Goal: Information Seeking & Learning: Learn about a topic

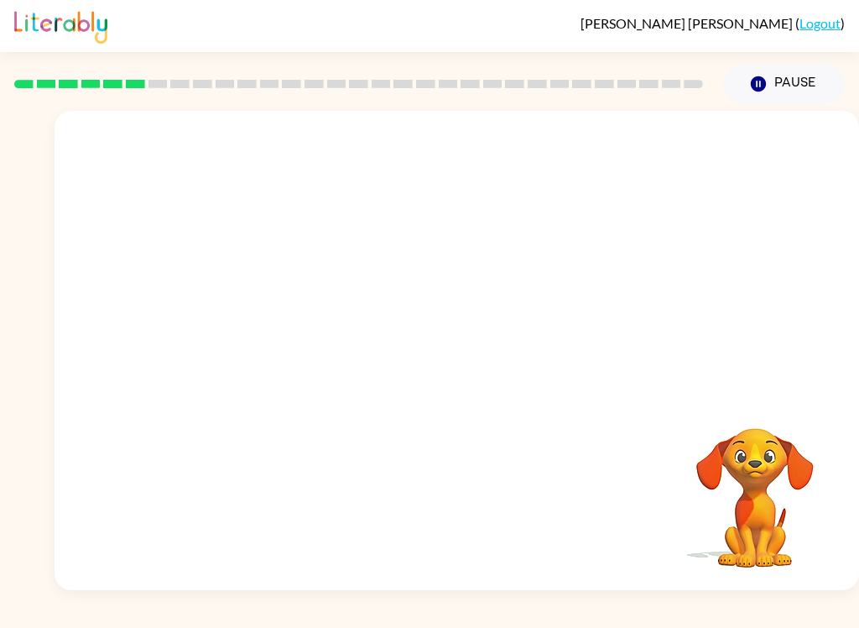
click at [753, 184] on div at bounding box center [457, 252] width 805 height 282
click at [801, 168] on div at bounding box center [457, 252] width 805 height 282
click at [775, 215] on div at bounding box center [457, 252] width 805 height 282
click at [669, 150] on video "Your browser must support playing .mp4 files to use Literably. Please try using…" at bounding box center [457, 252] width 805 height 282
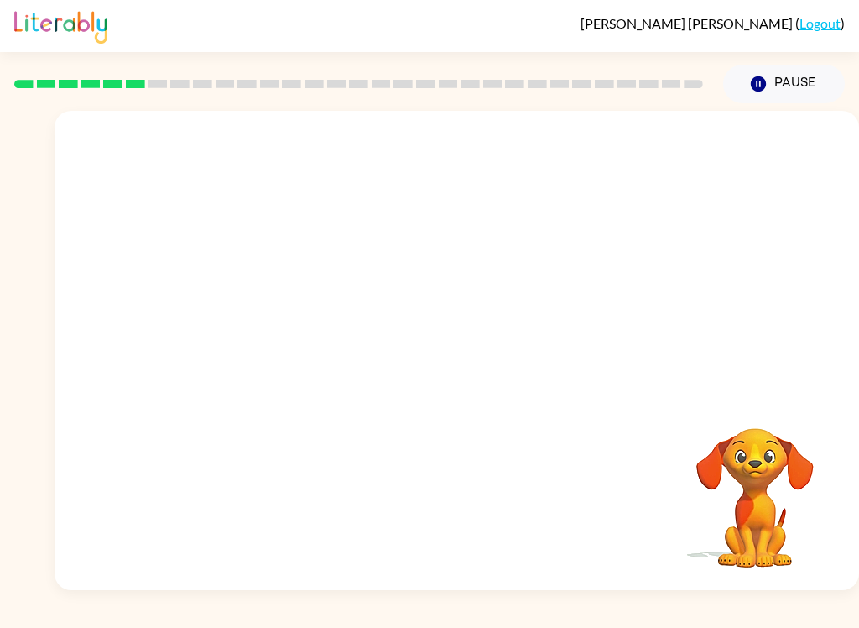
click at [677, 162] on video "Your browser must support playing .mp4 files to use Literably. Please try using…" at bounding box center [457, 252] width 805 height 282
click at [676, 161] on video "Your browser must support playing .mp4 files to use Literably. Please try using…" at bounding box center [457, 252] width 805 height 282
click at [418, 352] on button "button" at bounding box center [457, 358] width 107 height 61
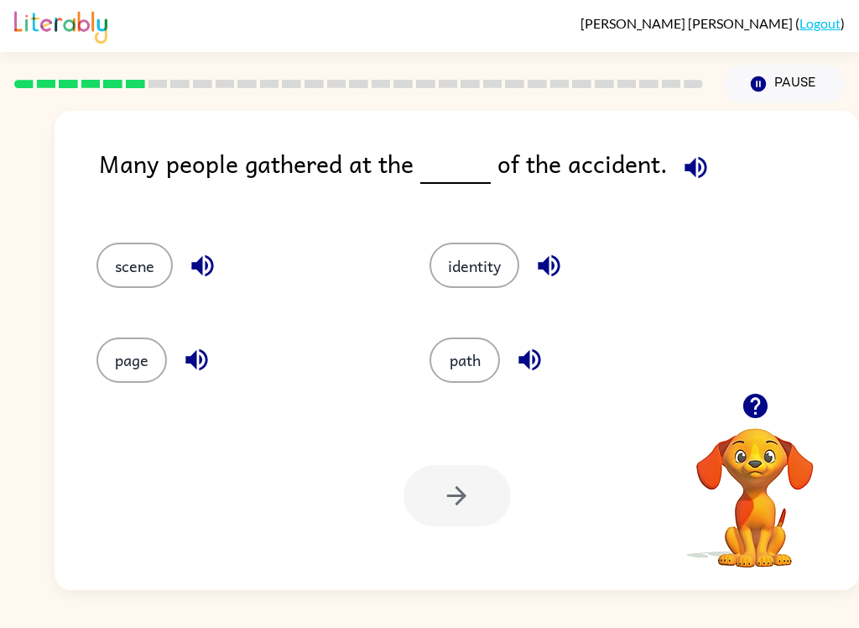
click at [498, 270] on button "identity" at bounding box center [475, 265] width 90 height 45
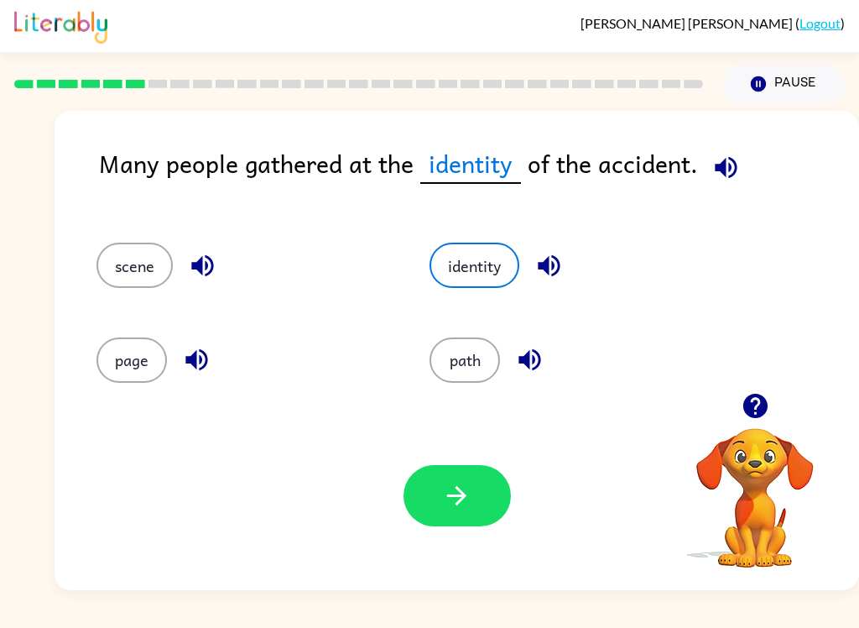
click at [472, 345] on button "path" at bounding box center [465, 359] width 70 height 45
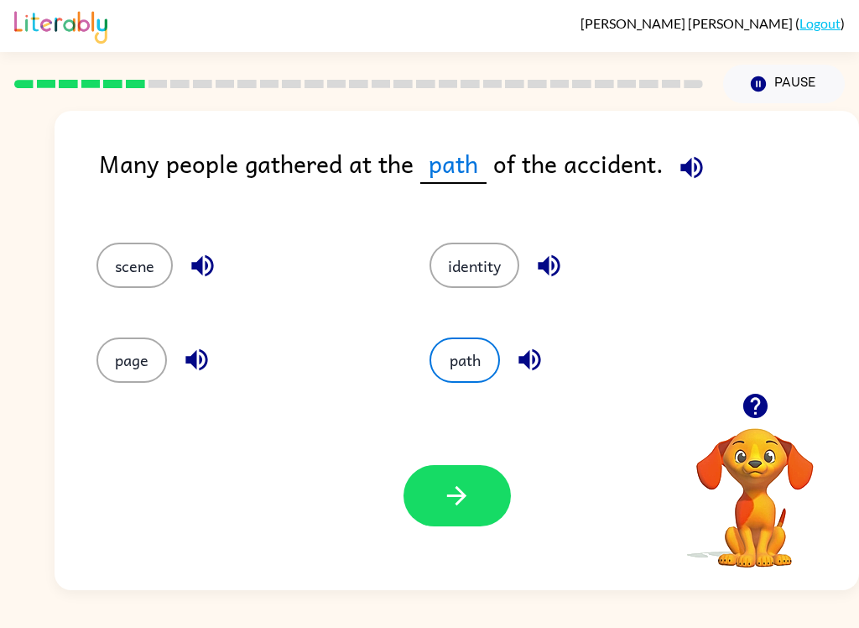
click at [158, 267] on button "scene" at bounding box center [134, 265] width 76 height 45
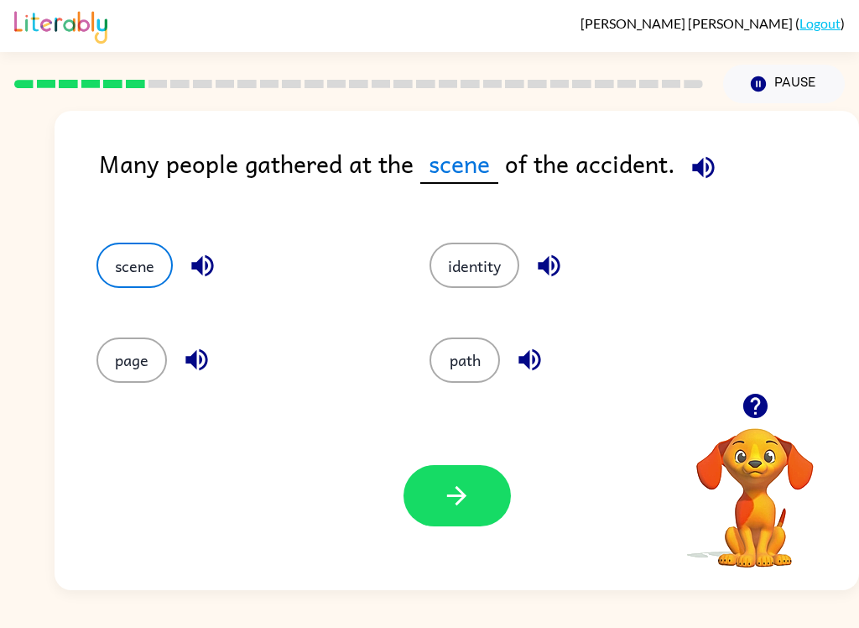
click at [467, 505] on icon "button" at bounding box center [456, 495] width 29 height 29
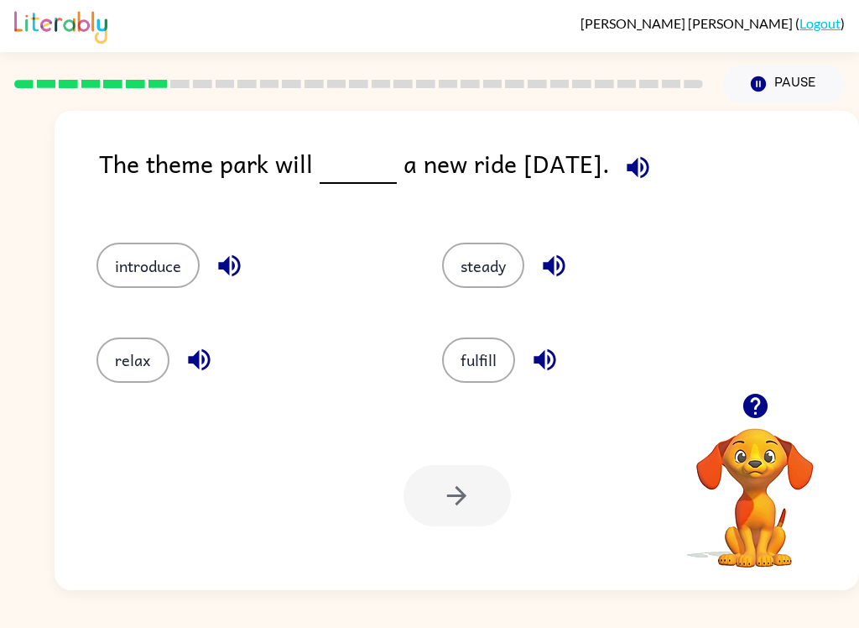
click at [149, 279] on button "introduce" at bounding box center [147, 265] width 103 height 45
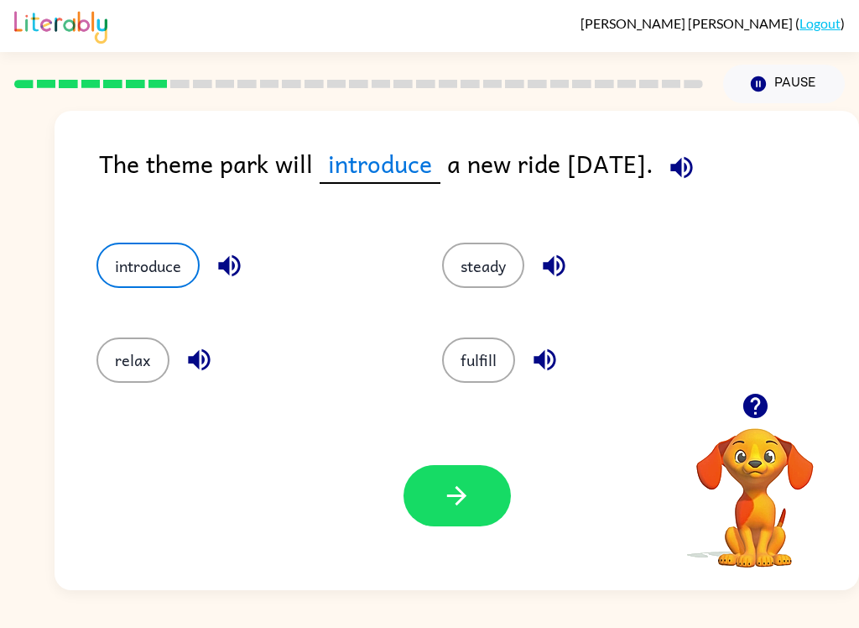
click at [466, 519] on button "button" at bounding box center [457, 495] width 107 height 61
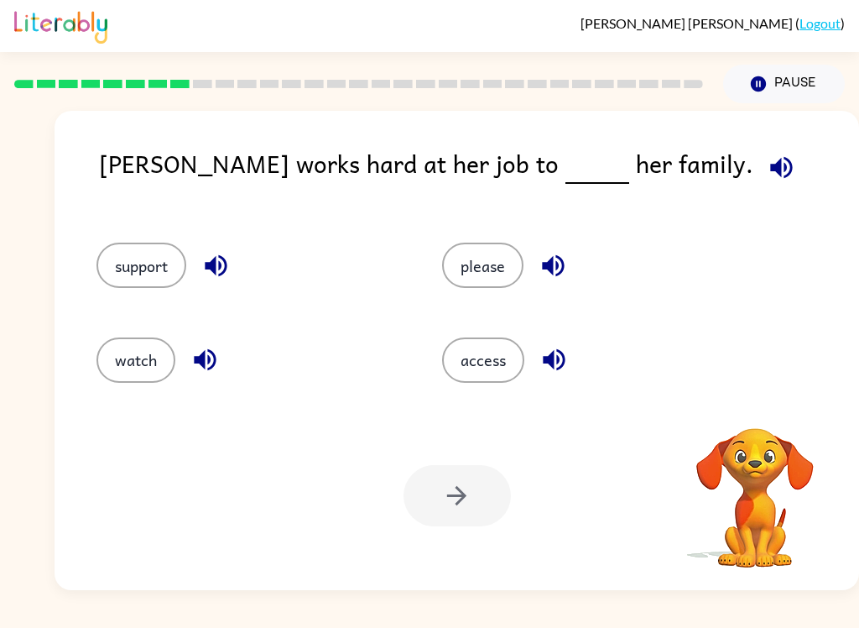
click at [514, 462] on div "Your browser must support playing .mp4 files to use Literably. Please try using…" at bounding box center [457, 495] width 805 height 189
click at [181, 250] on button "support" at bounding box center [141, 265] width 90 height 45
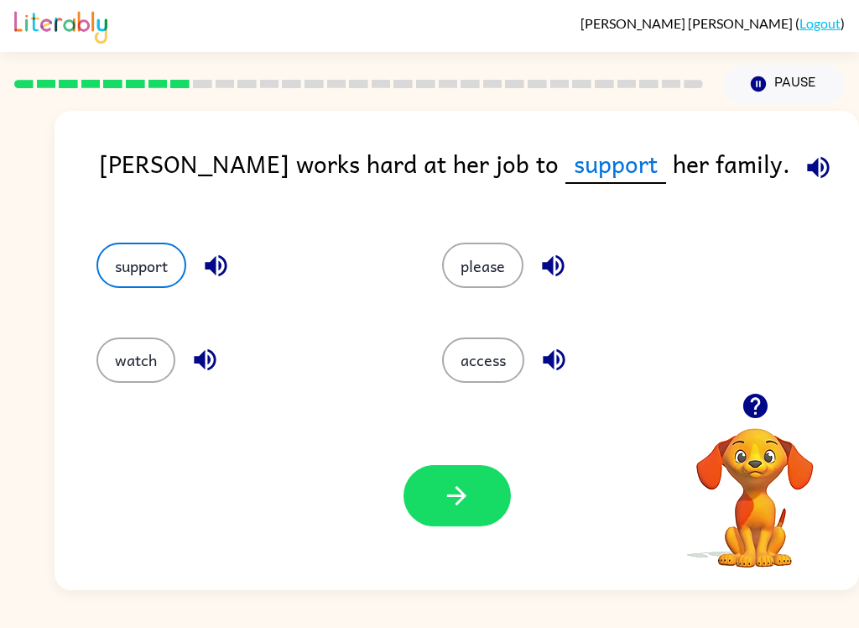
click at [176, 267] on button "support" at bounding box center [141, 265] width 90 height 45
click at [468, 516] on button "button" at bounding box center [457, 495] width 107 height 61
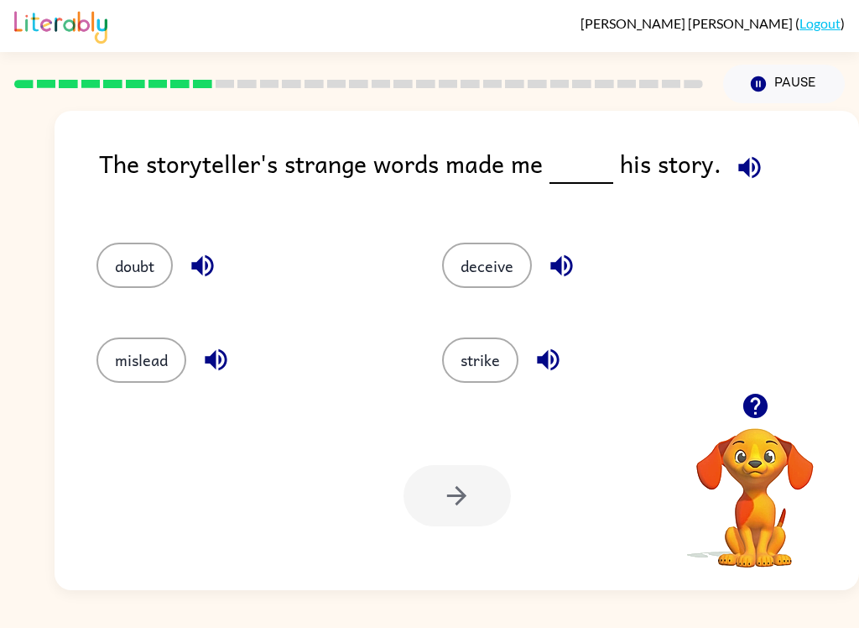
click at [485, 383] on button "strike" at bounding box center [480, 359] width 76 height 45
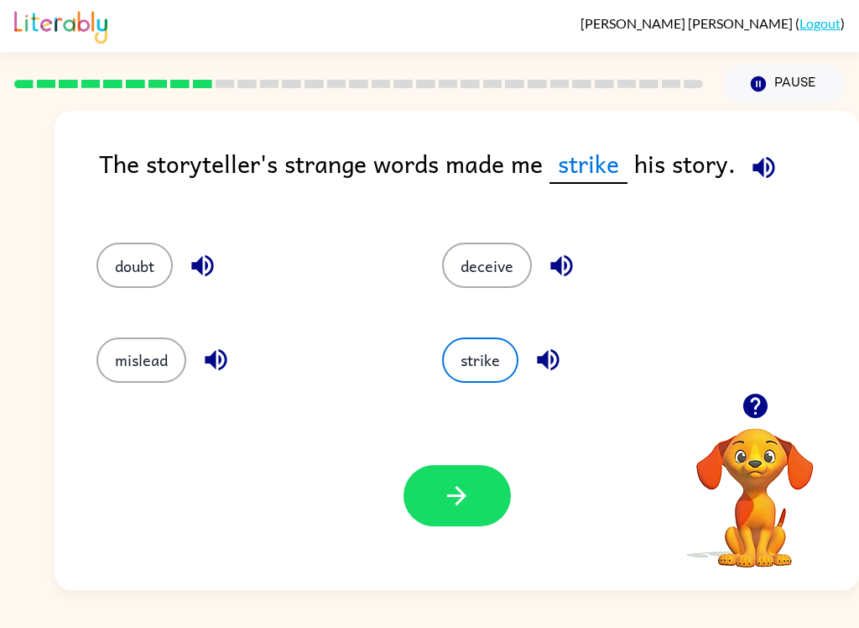
click at [477, 519] on button "button" at bounding box center [457, 495] width 107 height 61
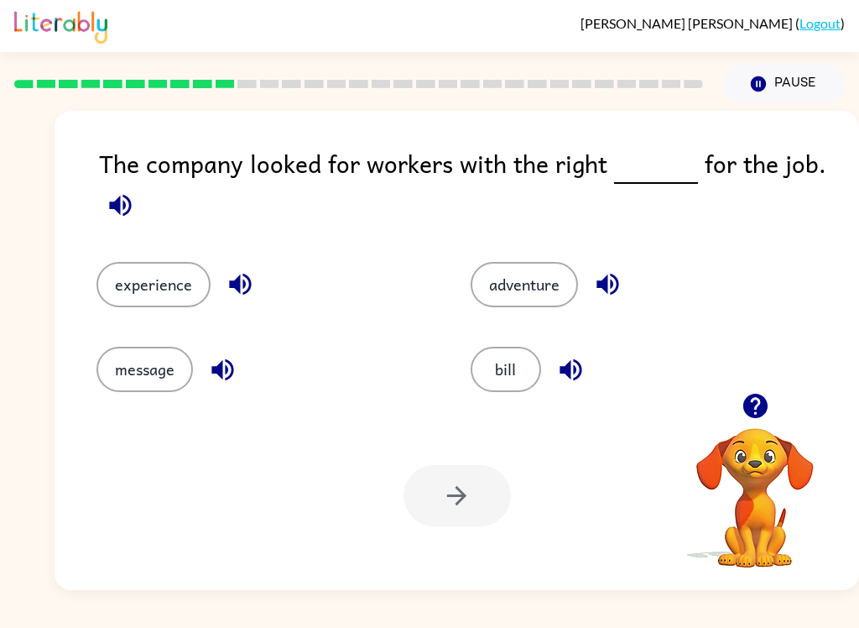
click at [200, 304] on button "experience" at bounding box center [153, 284] width 114 height 45
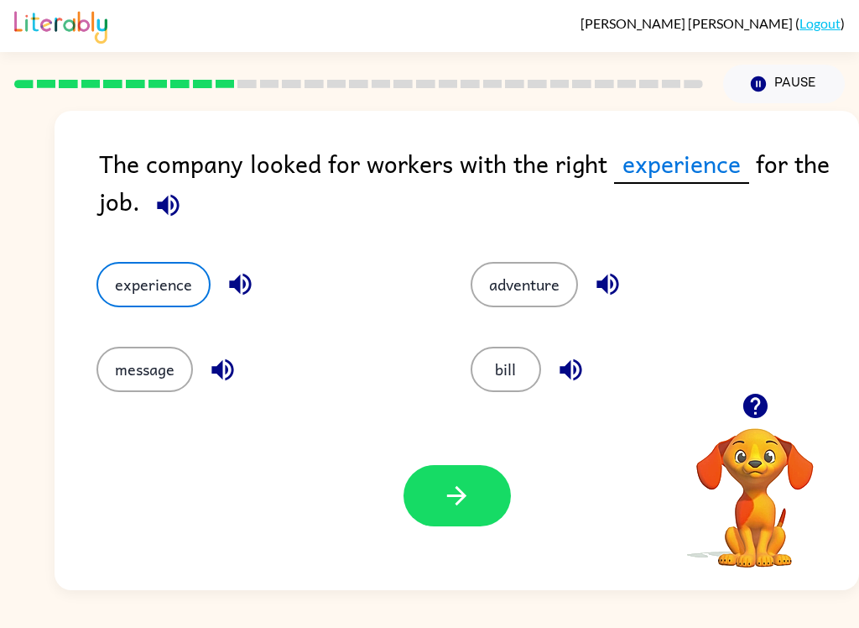
click at [456, 488] on icon "button" at bounding box center [456, 495] width 29 height 29
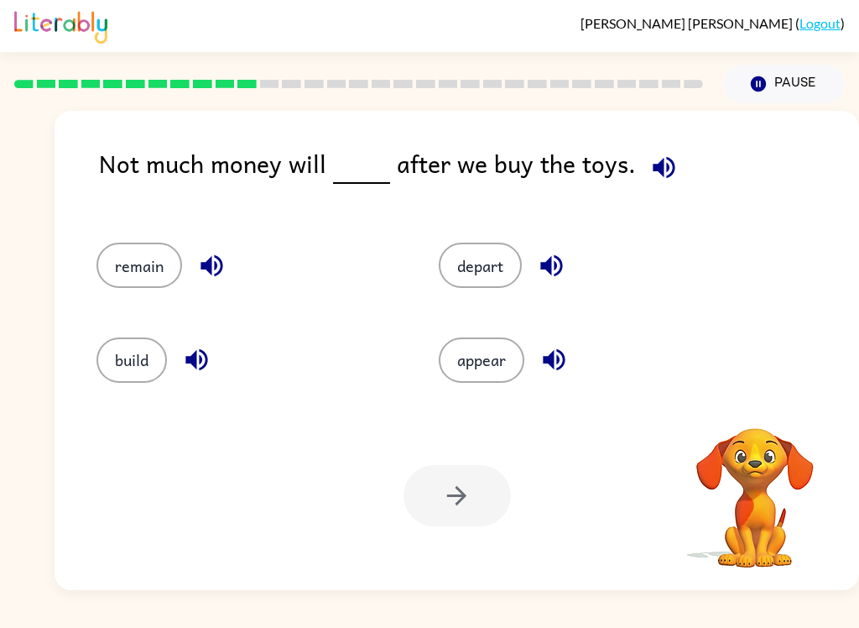
click at [368, 2] on div "[PERSON_NAME] ( Logout )" at bounding box center [429, 26] width 831 height 52
click at [482, 400] on div "Not much money will after we buy the toys. remain depart build appear Your brow…" at bounding box center [457, 350] width 805 height 479
click at [493, 378] on button "appear" at bounding box center [482, 359] width 86 height 45
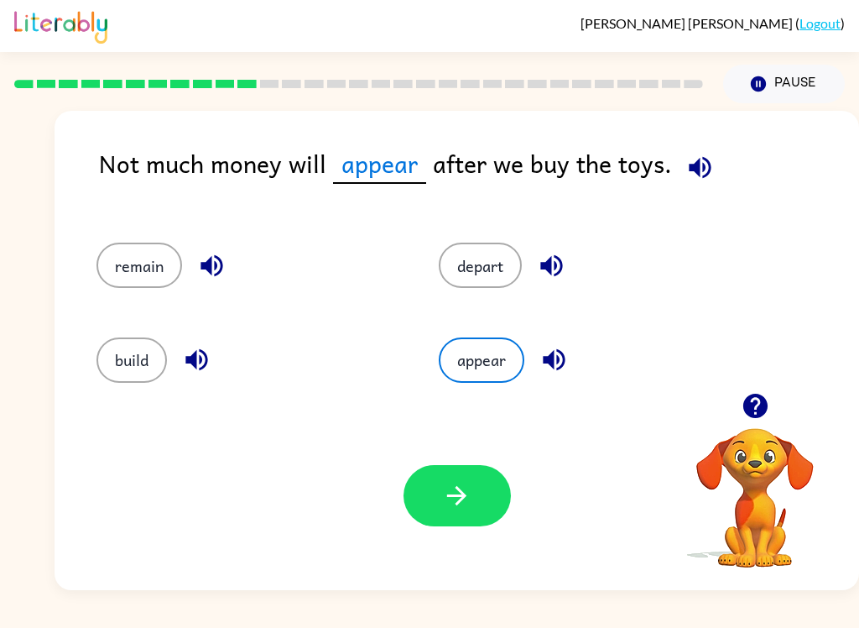
click at [472, 512] on button "button" at bounding box center [457, 495] width 107 height 61
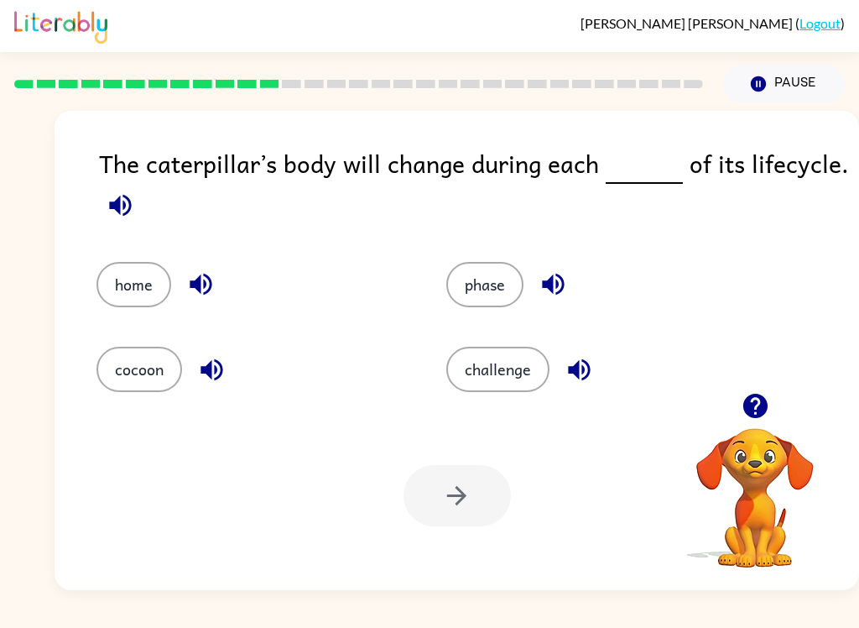
click at [510, 380] on button "challenge" at bounding box center [497, 369] width 103 height 45
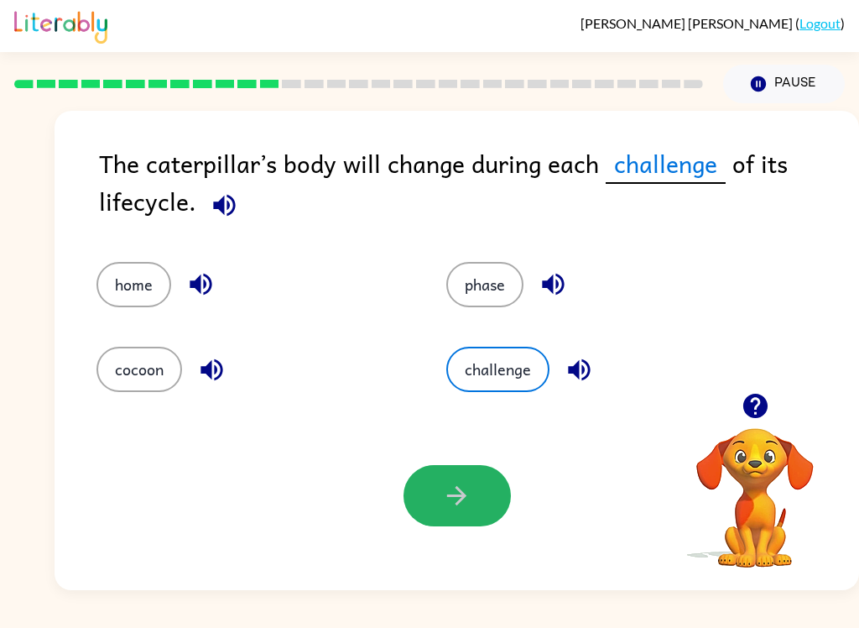
click at [441, 494] on button "button" at bounding box center [457, 495] width 107 height 61
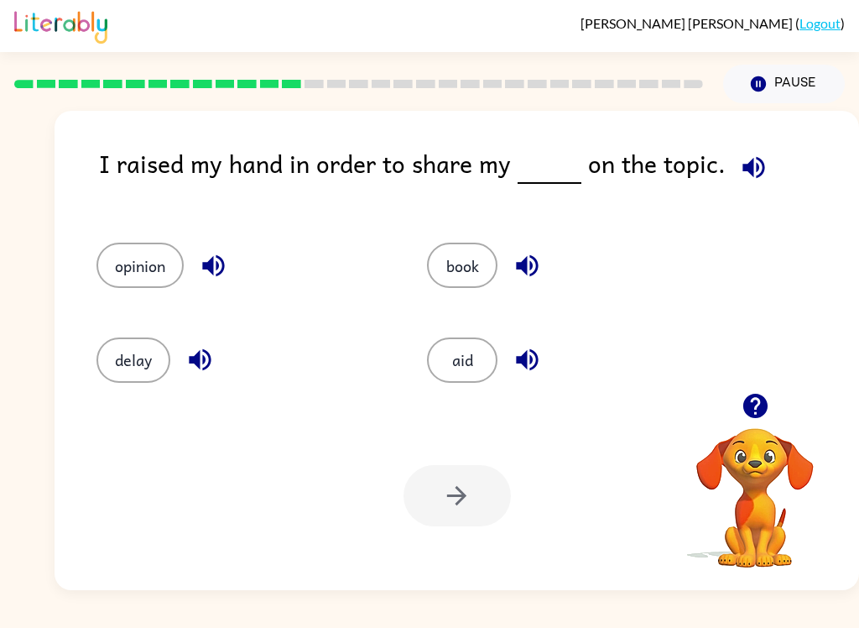
click at [462, 495] on div at bounding box center [457, 495] width 107 height 61
click at [439, 512] on div at bounding box center [457, 495] width 107 height 61
click at [138, 287] on button "opinion" at bounding box center [139, 265] width 87 height 45
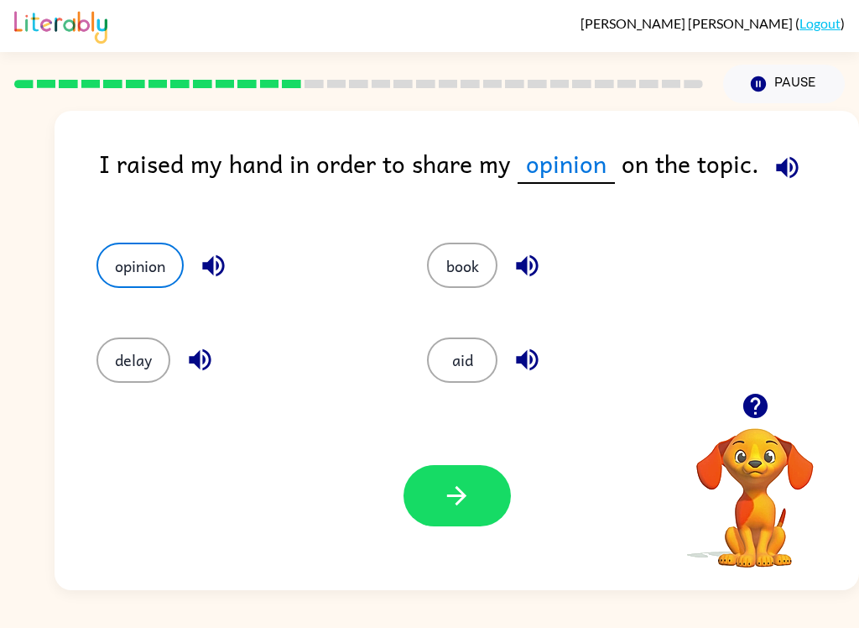
click at [465, 482] on icon "button" at bounding box center [456, 495] width 29 height 29
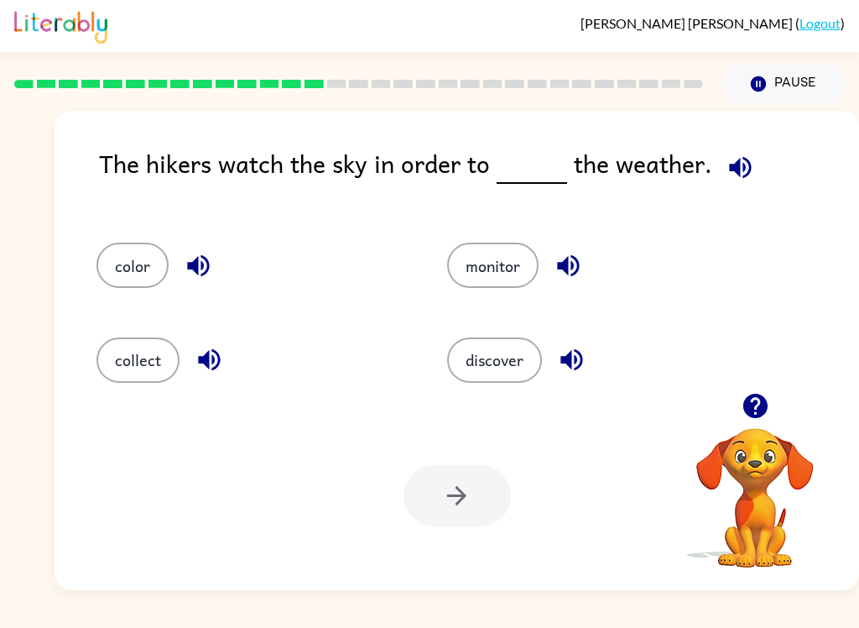
click at [508, 394] on div "discover" at bounding box center [590, 352] width 351 height 94
click at [472, 508] on div at bounding box center [457, 495] width 107 height 61
click at [493, 381] on button "discover" at bounding box center [494, 359] width 95 height 45
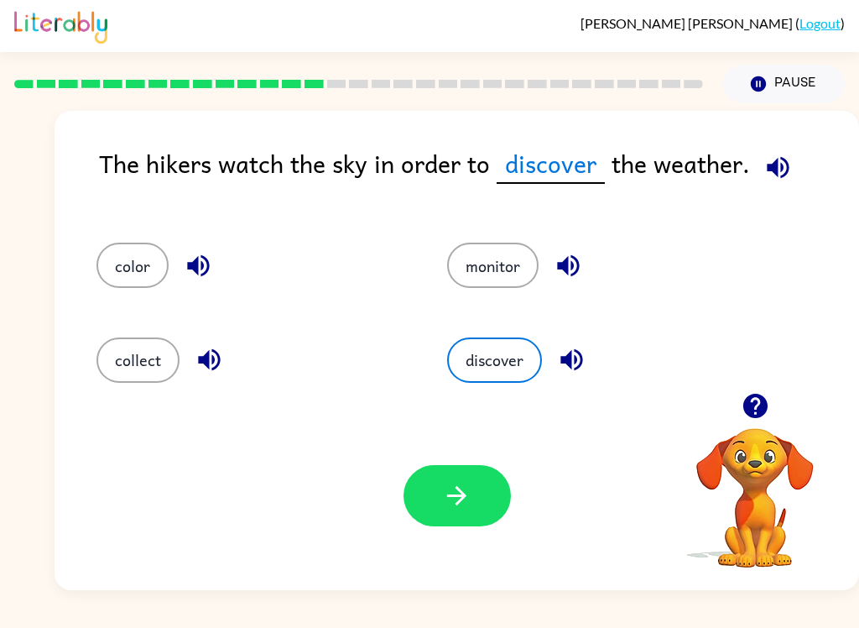
click at [465, 510] on icon "button" at bounding box center [456, 495] width 29 height 29
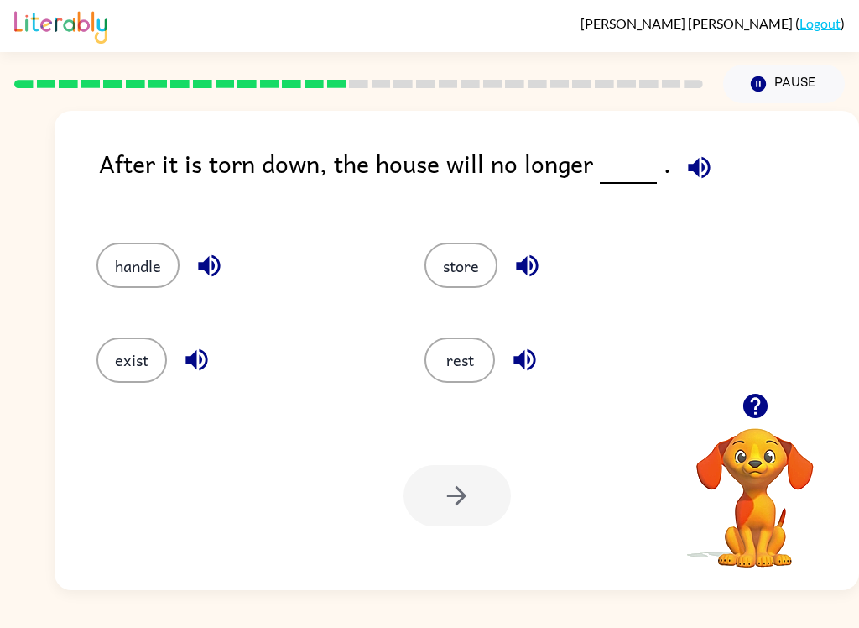
click at [458, 358] on button "rest" at bounding box center [460, 359] width 70 height 45
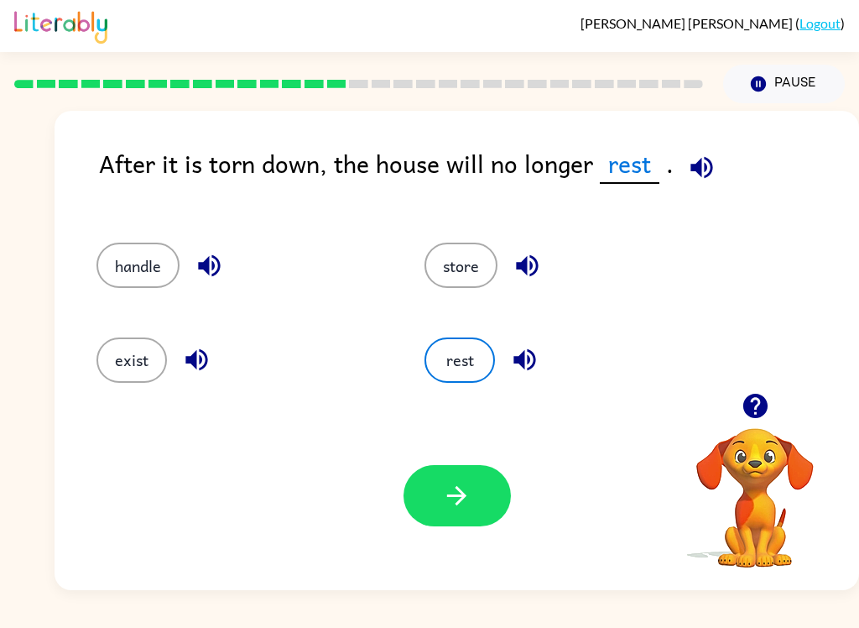
click at [465, 511] on button "button" at bounding box center [457, 495] width 107 height 61
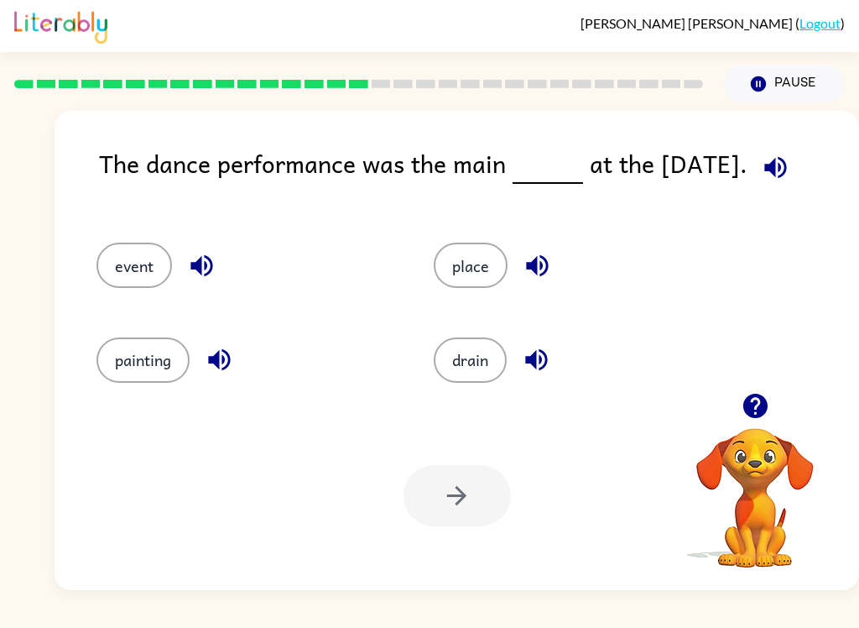
click at [133, 268] on button "event" at bounding box center [134, 265] width 76 height 45
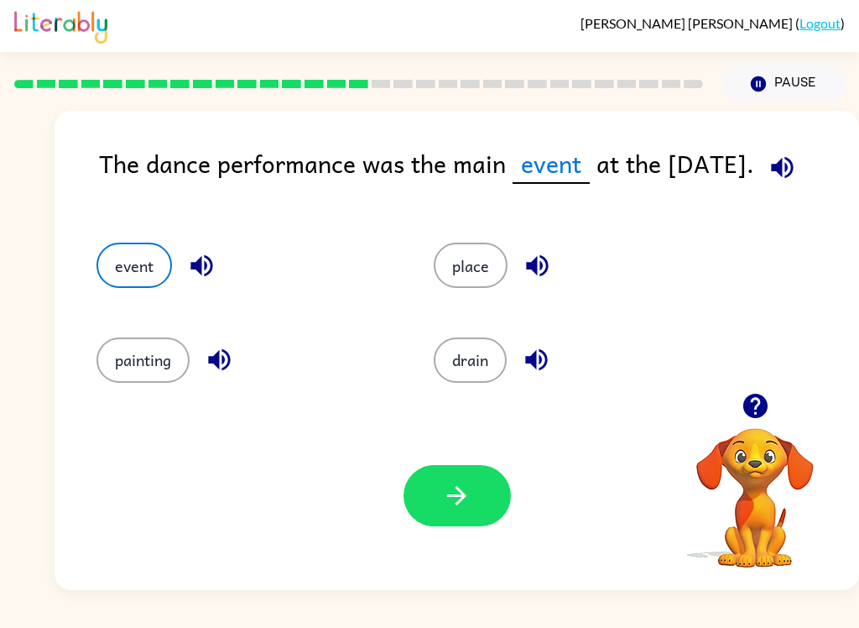
click at [471, 495] on icon "button" at bounding box center [456, 495] width 29 height 29
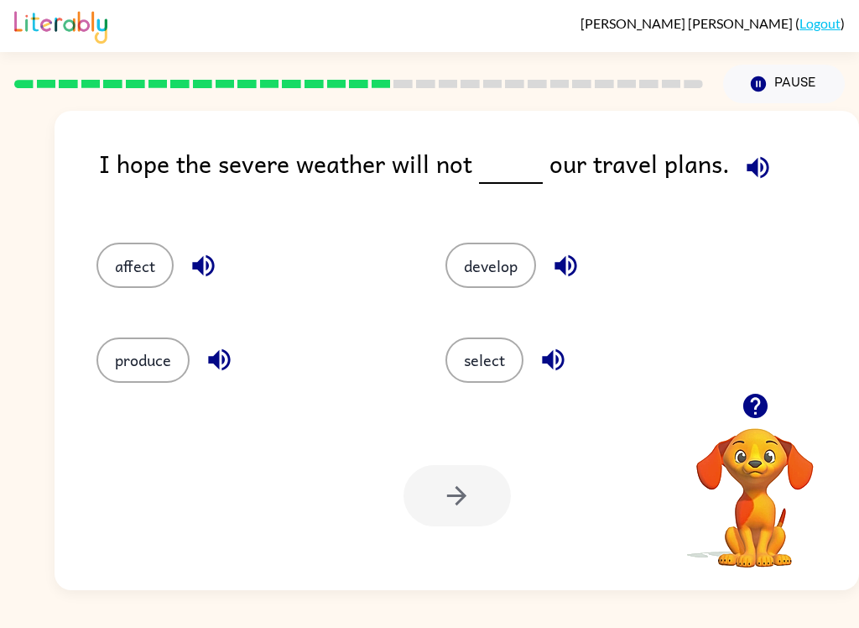
click at [475, 489] on div at bounding box center [457, 495] width 107 height 61
click at [138, 258] on button "affect" at bounding box center [134, 265] width 77 height 45
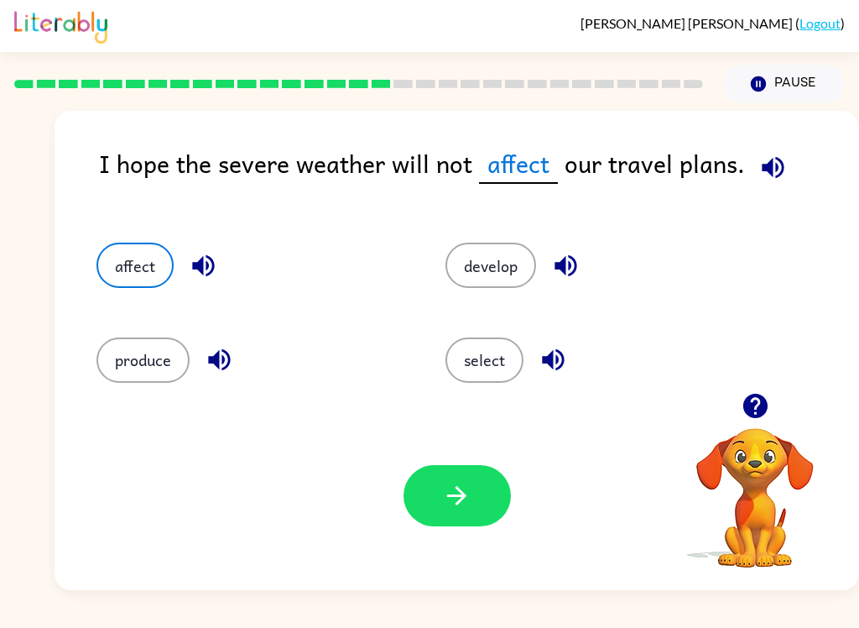
click at [466, 493] on icon "button" at bounding box center [456, 495] width 29 height 29
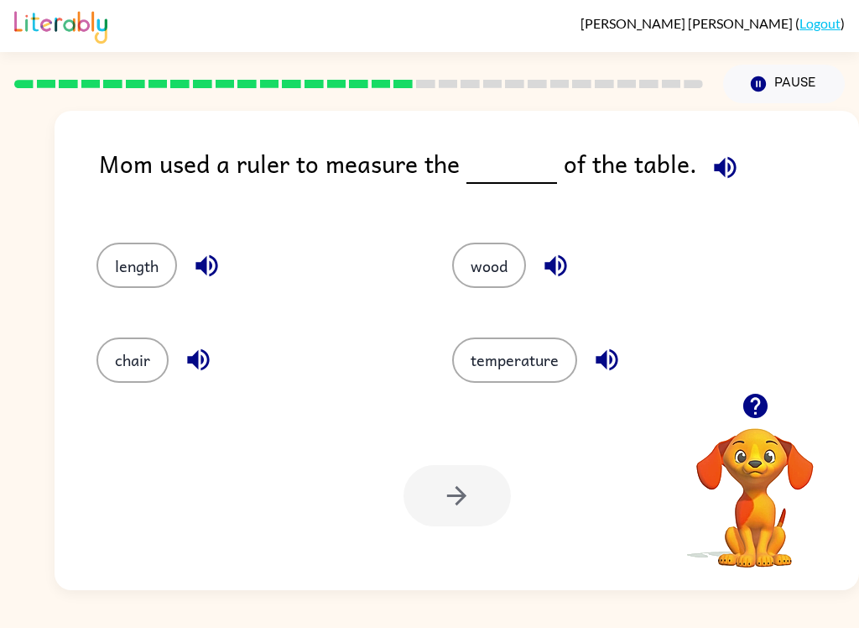
click at [156, 281] on button "length" at bounding box center [136, 265] width 81 height 45
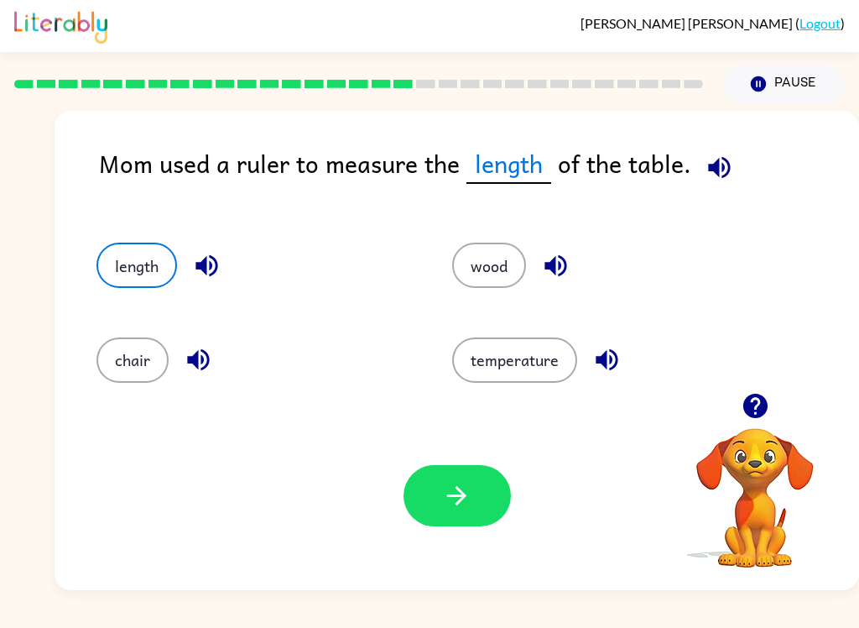
click at [482, 514] on button "button" at bounding box center [457, 495] width 107 height 61
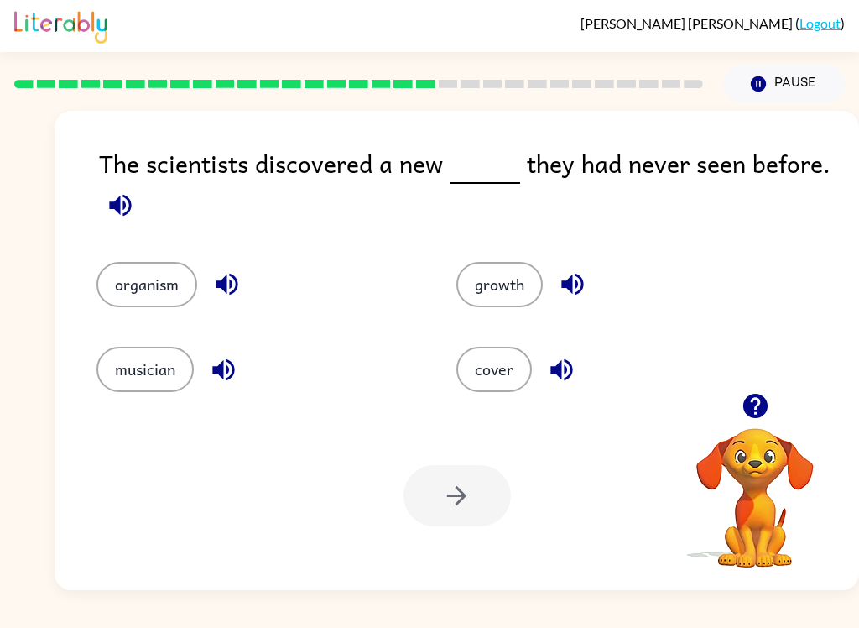
click at [494, 289] on button "growth" at bounding box center [499, 284] width 86 height 45
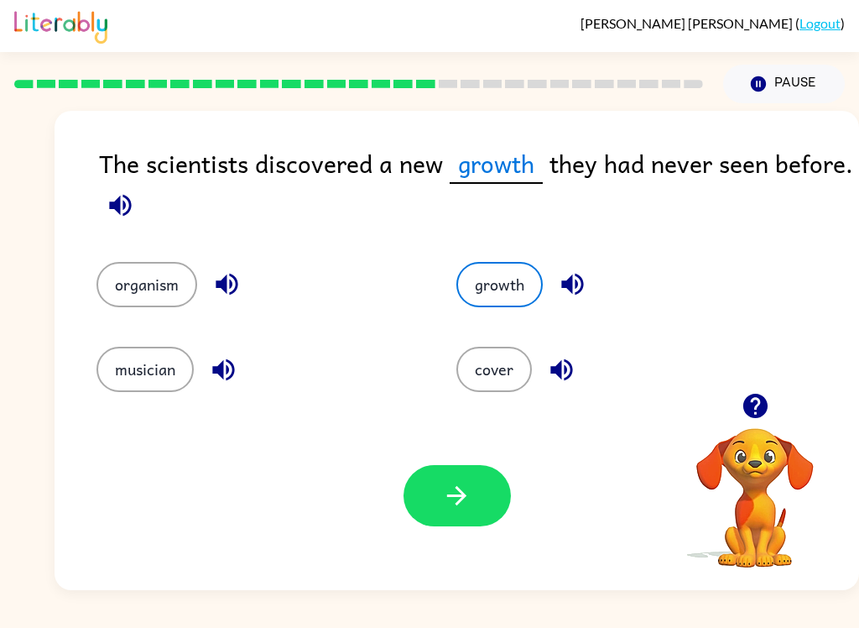
click at [469, 498] on icon "button" at bounding box center [456, 495] width 29 height 29
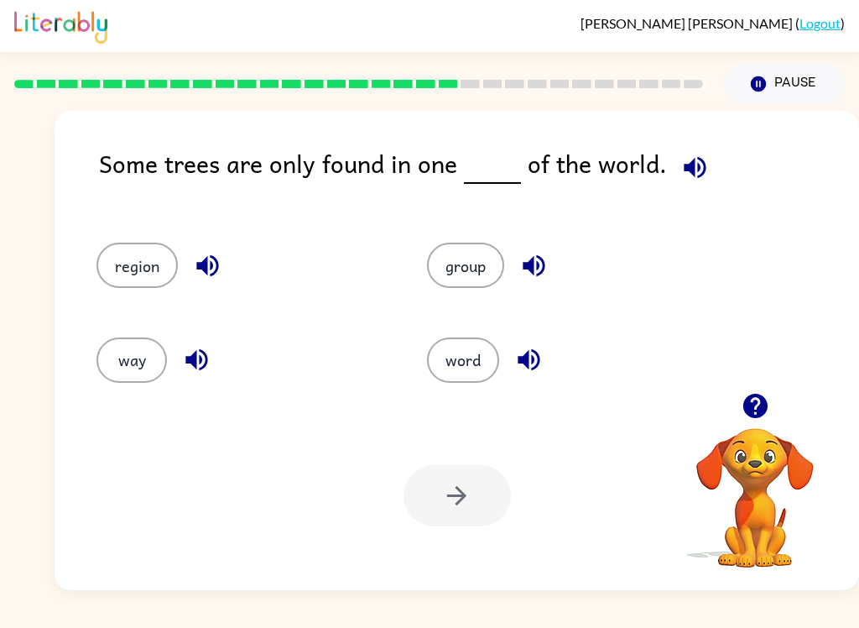
click at [482, 262] on button "group" at bounding box center [465, 265] width 77 height 45
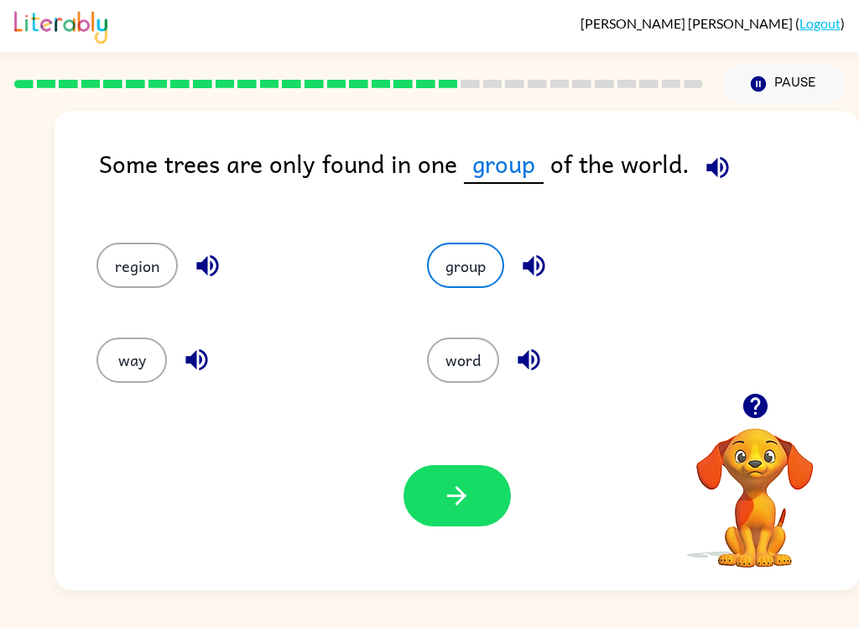
click at [474, 505] on button "button" at bounding box center [457, 495] width 107 height 61
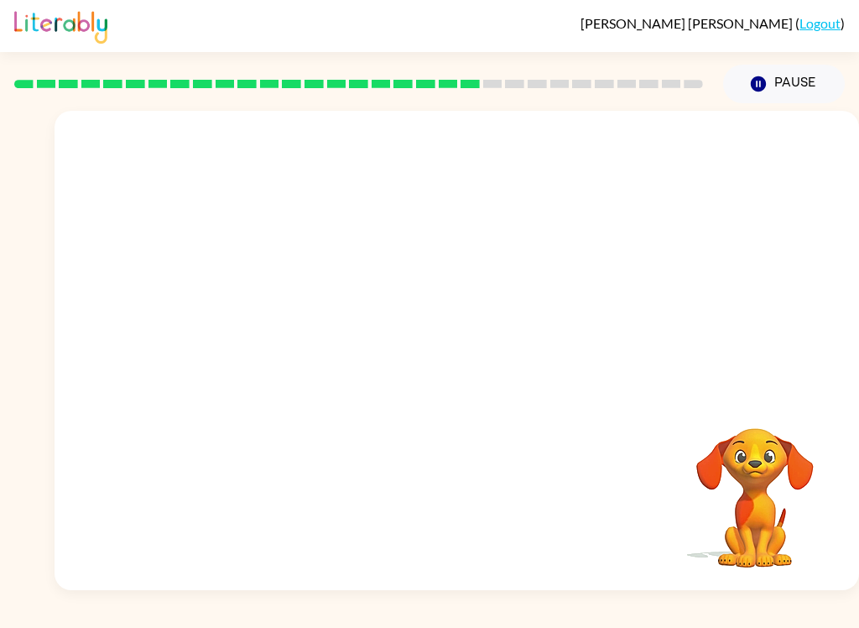
click at [319, 343] on video "Your browser must support playing .mp4 files to use Literably. Please try using…" at bounding box center [457, 252] width 805 height 282
click at [316, 333] on video "Your browser must support playing .mp4 files to use Literably. Please try using…" at bounding box center [457, 252] width 805 height 282
click at [322, 344] on video "Your browser must support playing .mp4 files to use Literably. Please try using…" at bounding box center [457, 252] width 805 height 282
click at [321, 344] on video "Your browser must support playing .mp4 files to use Literably. Please try using…" at bounding box center [457, 252] width 805 height 282
click at [298, 359] on video "Your browser must support playing .mp4 files to use Literably. Please try using…" at bounding box center [457, 252] width 805 height 282
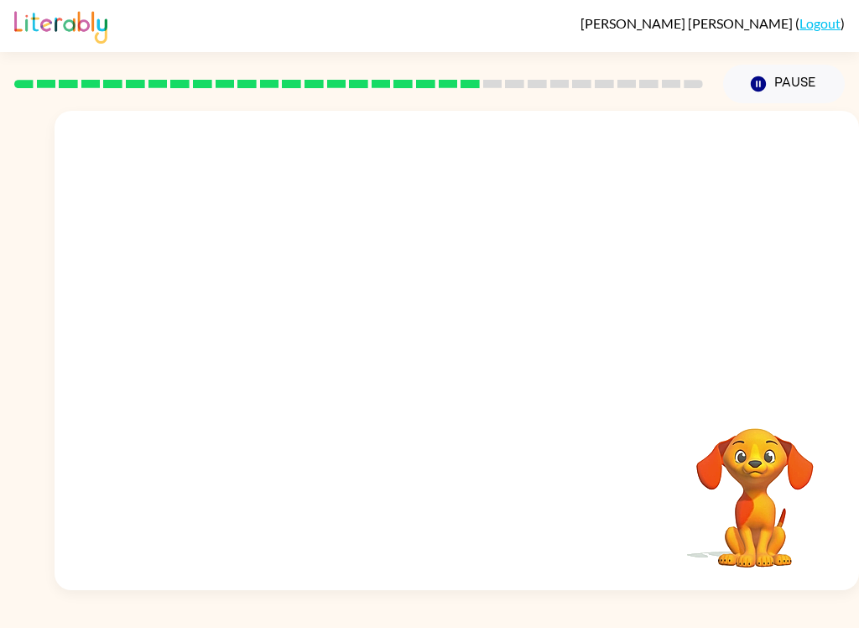
click at [298, 359] on video "Your browser must support playing .mp4 files to use Literably. Please try using…" at bounding box center [457, 252] width 805 height 282
click at [309, 336] on video "Your browser must support playing .mp4 files to use Literably. Please try using…" at bounding box center [457, 252] width 805 height 282
click at [309, 357] on video "Your browser must support playing .mp4 files to use Literably. Please try using…" at bounding box center [457, 252] width 805 height 282
click at [311, 324] on video "Your browser must support playing .mp4 files to use Literably. Please try using…" at bounding box center [457, 252] width 805 height 282
click at [299, 364] on video "Your browser must support playing .mp4 files to use Literably. Please try using…" at bounding box center [457, 252] width 805 height 282
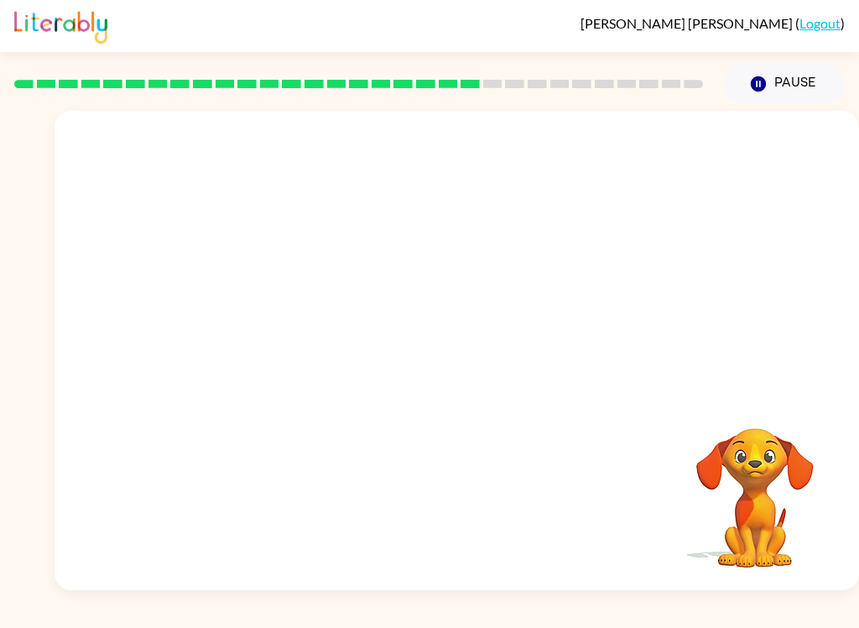
click at [296, 348] on video "Your browser must support playing .mp4 files to use Literably. Please try using…" at bounding box center [457, 252] width 805 height 282
click at [295, 348] on video "Your browser must support playing .mp4 files to use Literably. Please try using…" at bounding box center [457, 252] width 805 height 282
click at [397, 385] on div at bounding box center [457, 350] width 805 height 479
click at [441, 372] on div at bounding box center [457, 358] width 107 height 61
click at [454, 361] on div at bounding box center [457, 358] width 107 height 61
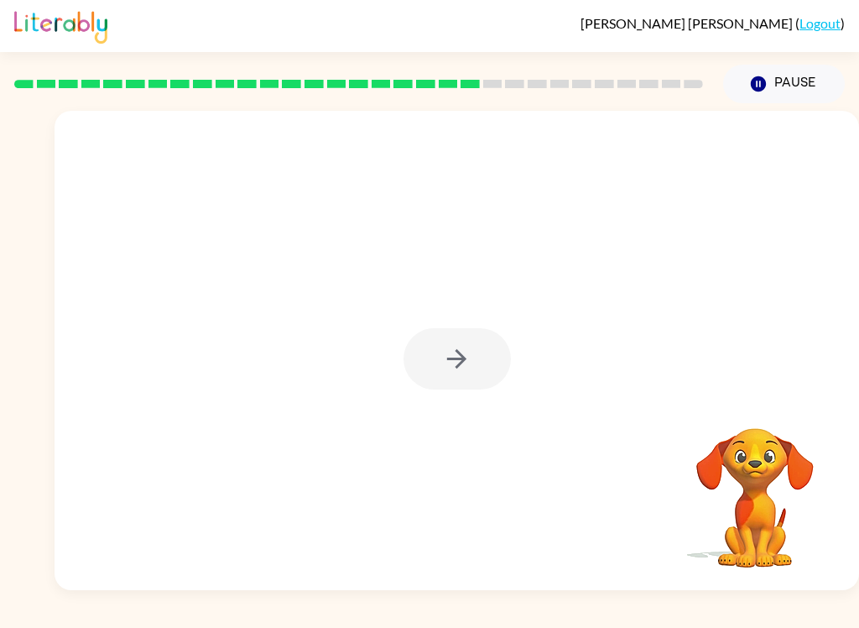
click at [453, 360] on div at bounding box center [457, 358] width 107 height 61
click at [470, 329] on button "button" at bounding box center [457, 358] width 107 height 61
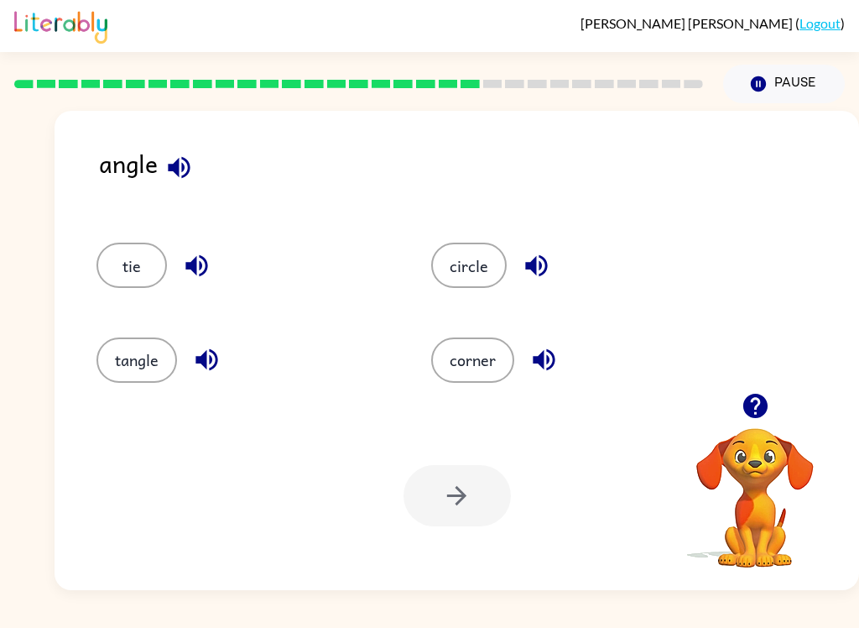
click at [488, 361] on button "corner" at bounding box center [472, 359] width 83 height 45
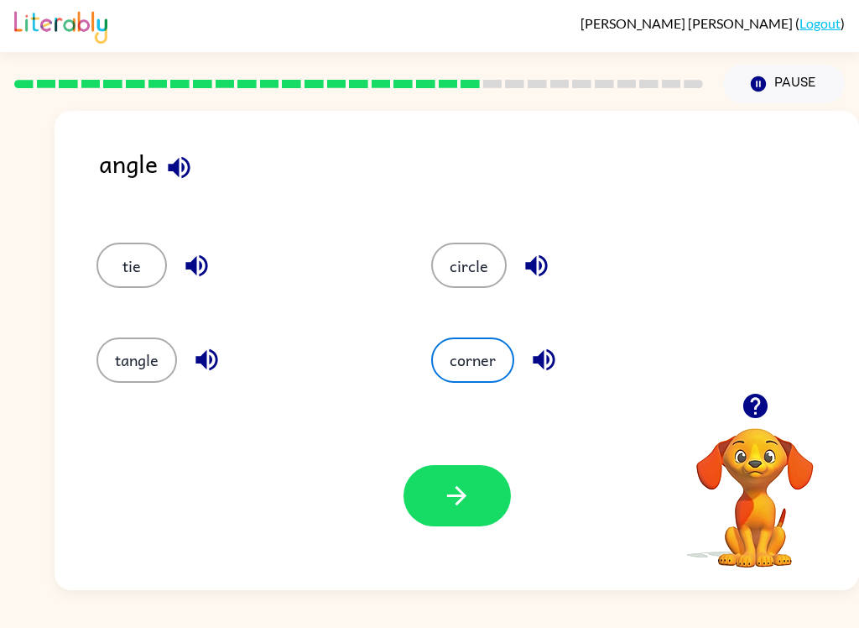
click at [468, 514] on button "button" at bounding box center [457, 495] width 107 height 61
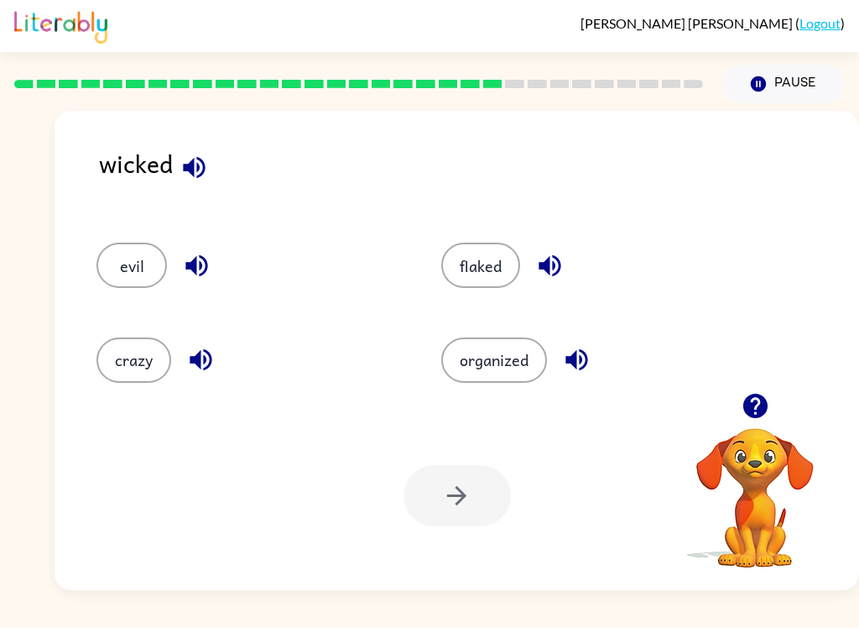
click at [467, 485] on div at bounding box center [457, 495] width 107 height 61
click at [493, 368] on button "organized" at bounding box center [494, 359] width 106 height 45
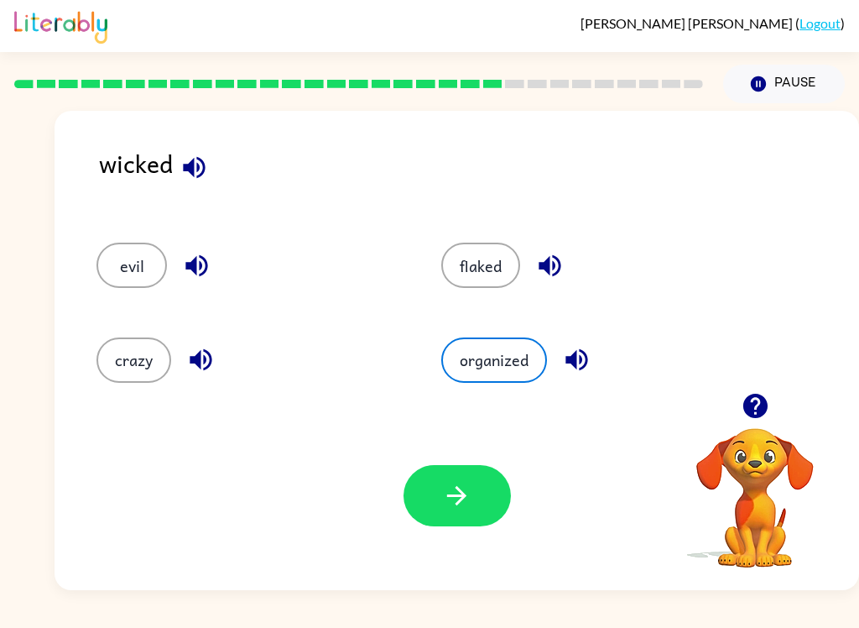
click at [473, 498] on button "button" at bounding box center [457, 495] width 107 height 61
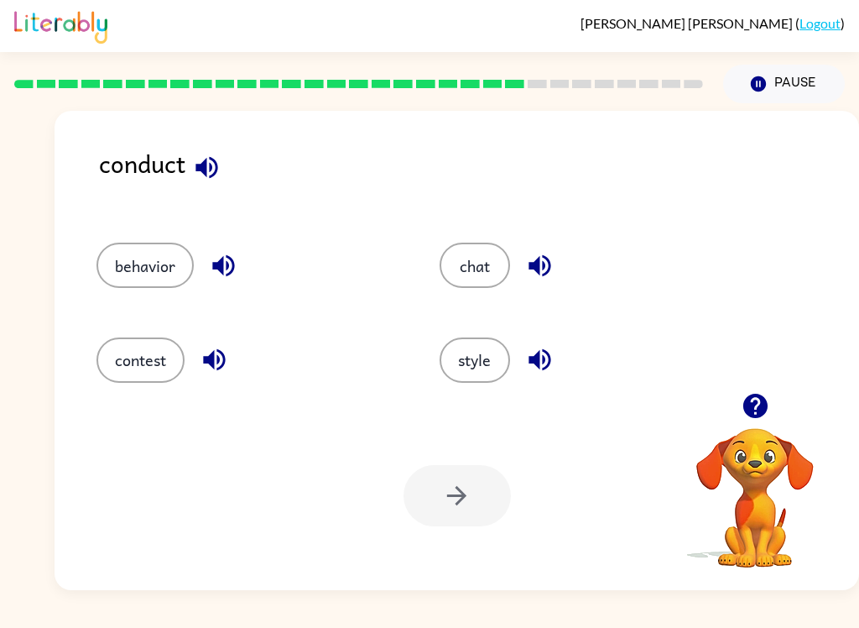
click at [474, 377] on button "style" at bounding box center [475, 359] width 70 height 45
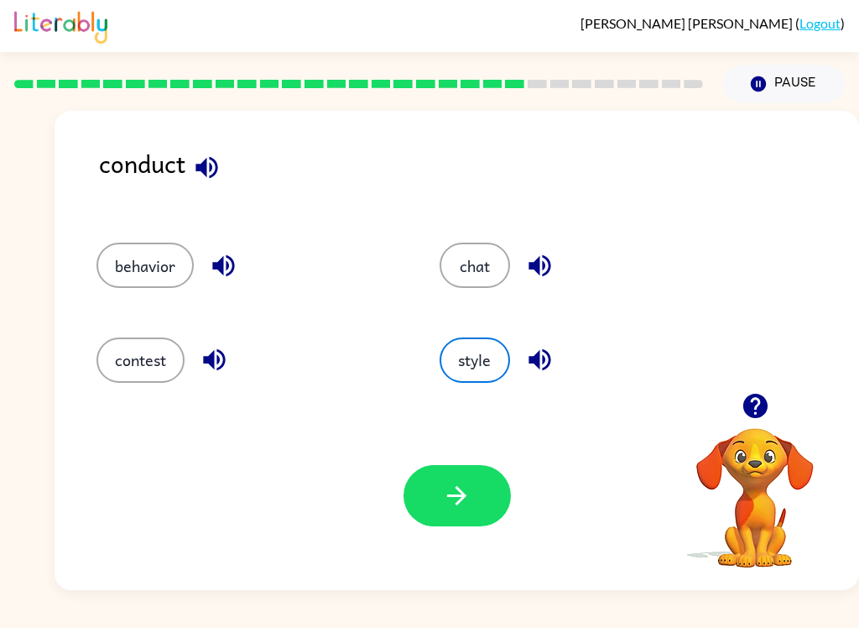
click at [467, 521] on button "button" at bounding box center [457, 495] width 107 height 61
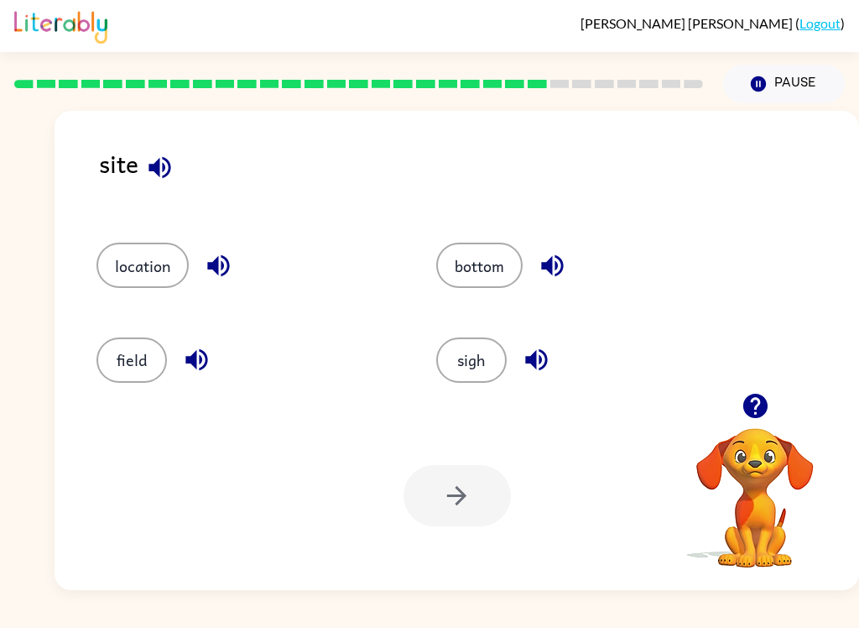
click at [149, 254] on button "location" at bounding box center [142, 265] width 92 height 45
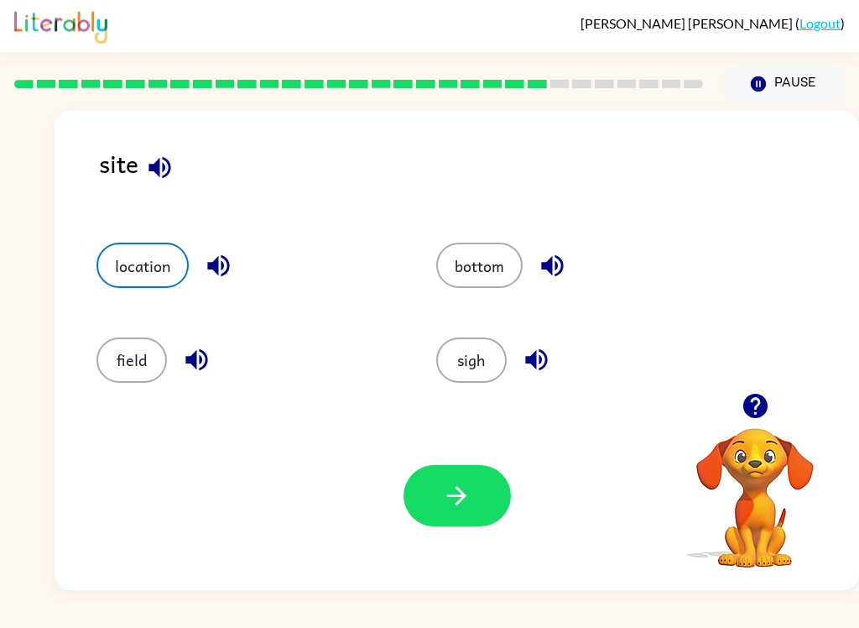
click at [478, 505] on button "button" at bounding box center [457, 495] width 107 height 61
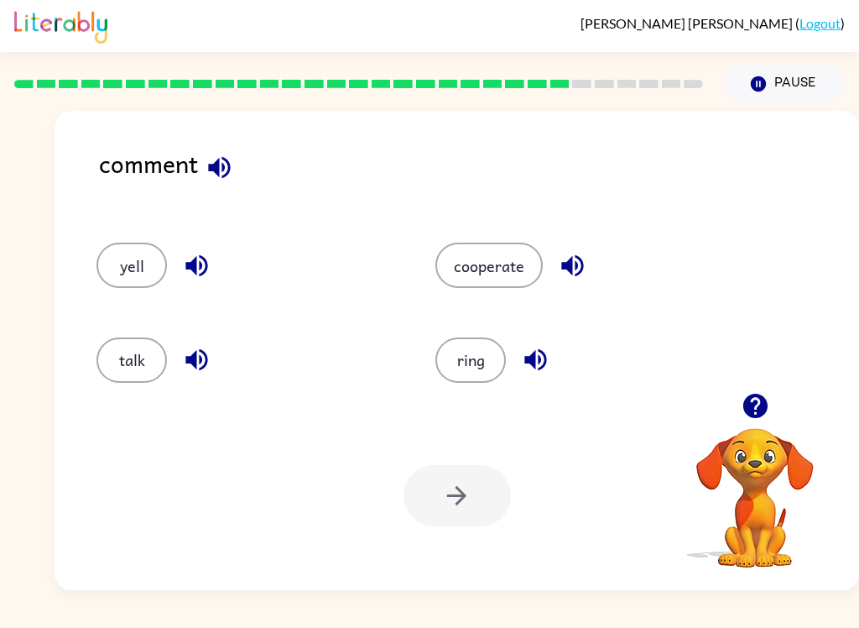
click at [136, 358] on button "talk" at bounding box center [131, 359] width 70 height 45
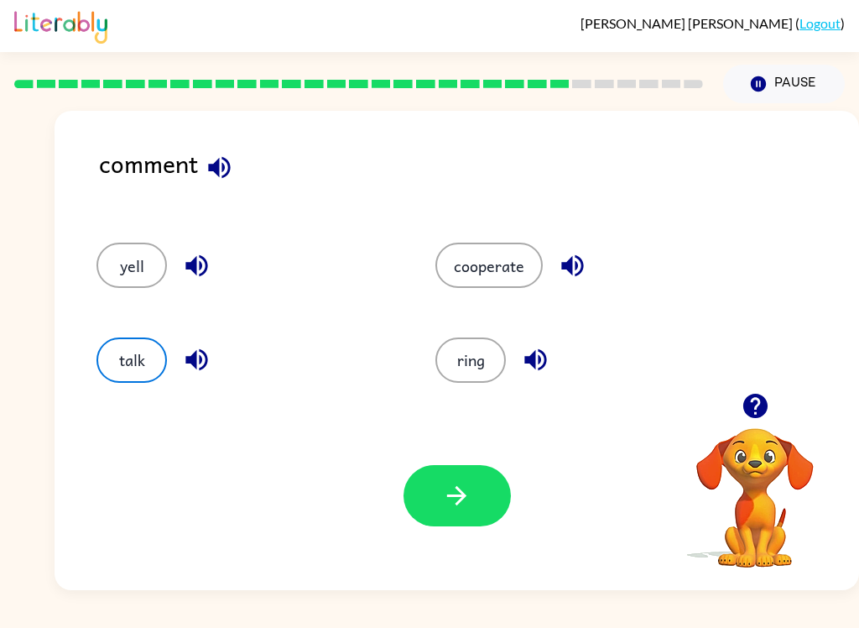
click at [454, 508] on icon "button" at bounding box center [456, 495] width 29 height 29
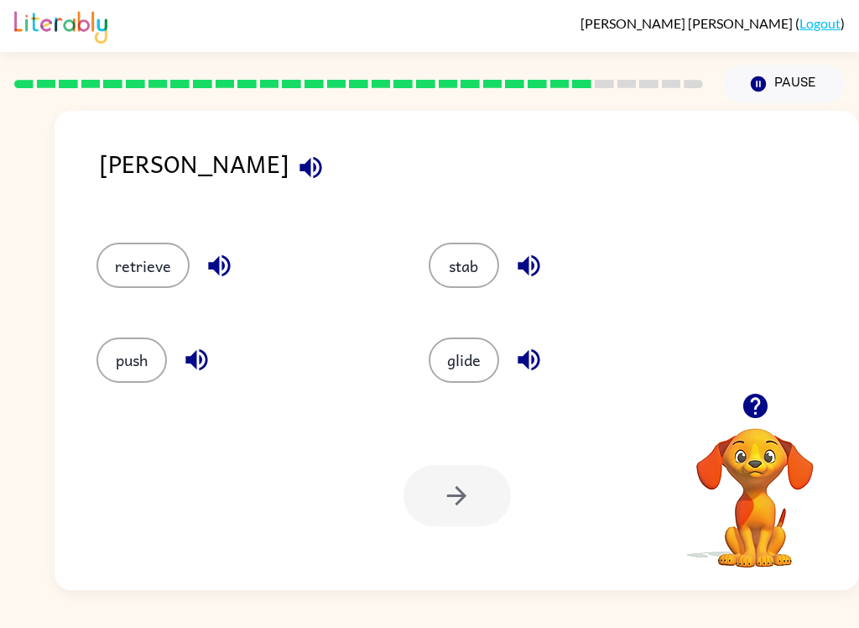
click at [457, 355] on button "glide" at bounding box center [464, 359] width 70 height 45
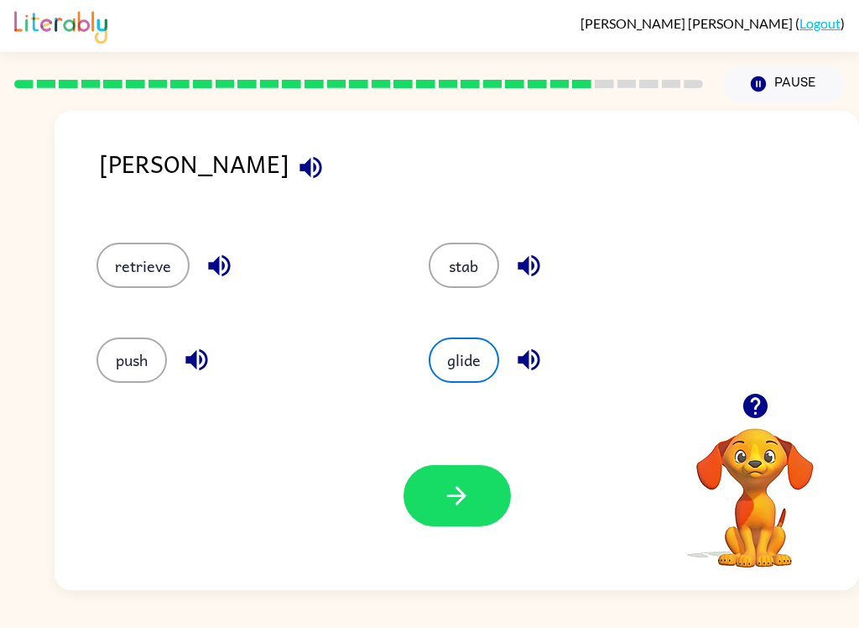
click at [509, 472] on div at bounding box center [457, 495] width 107 height 61
click at [472, 493] on button "button" at bounding box center [457, 495] width 107 height 61
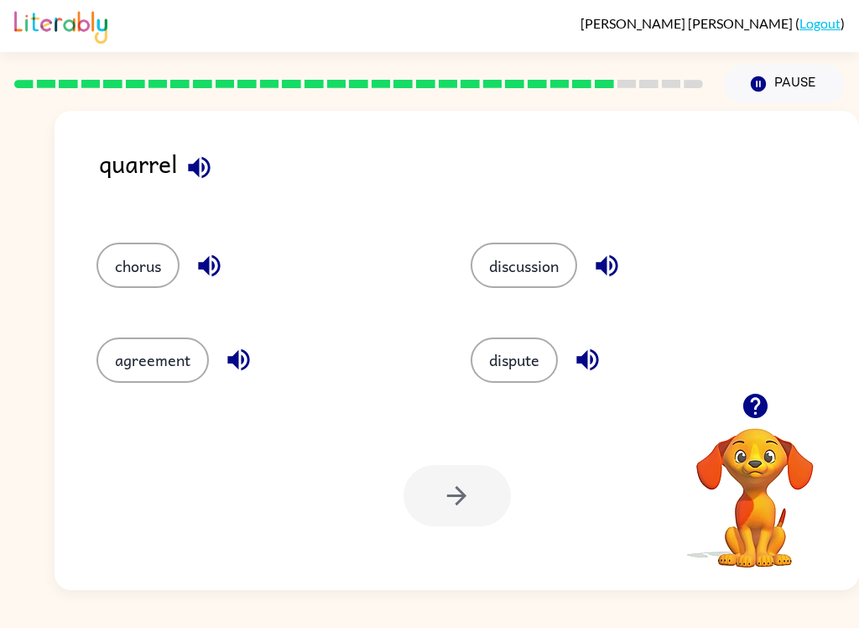
click at [475, 505] on div at bounding box center [457, 495] width 107 height 61
click at [478, 488] on div at bounding box center [457, 495] width 107 height 61
click at [472, 474] on div at bounding box center [457, 495] width 107 height 61
click at [528, 261] on button "discussion" at bounding box center [524, 265] width 107 height 45
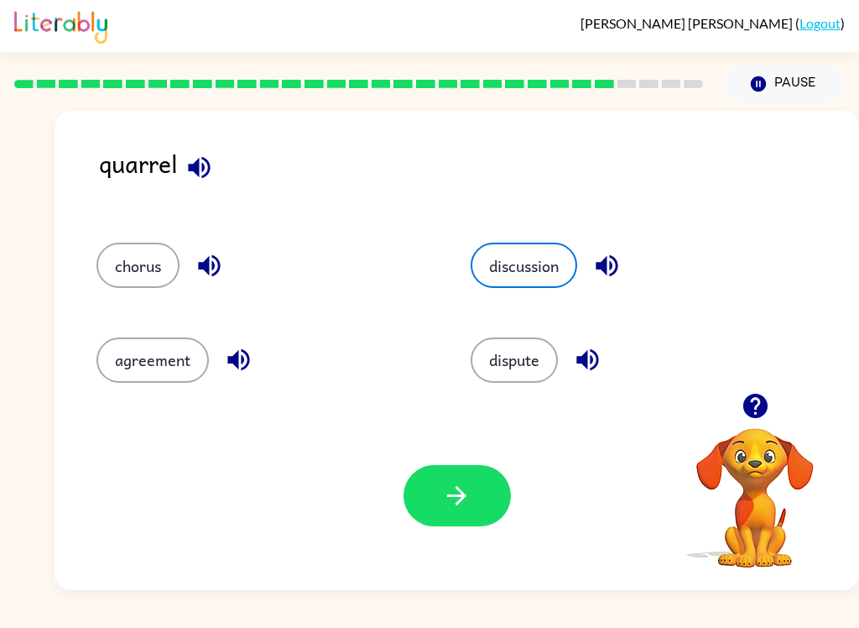
click at [457, 493] on icon "button" at bounding box center [456, 495] width 29 height 29
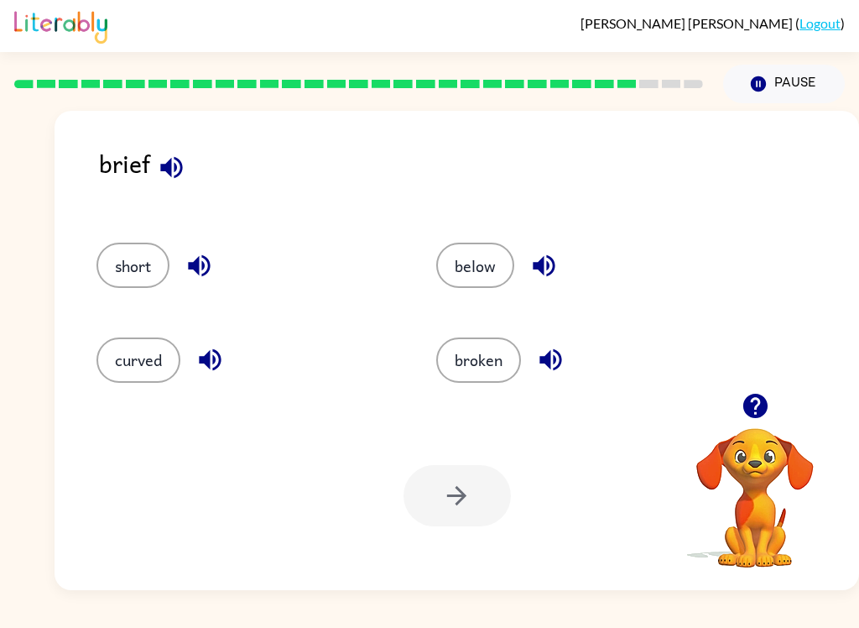
click at [462, 383] on button "broken" at bounding box center [478, 359] width 85 height 45
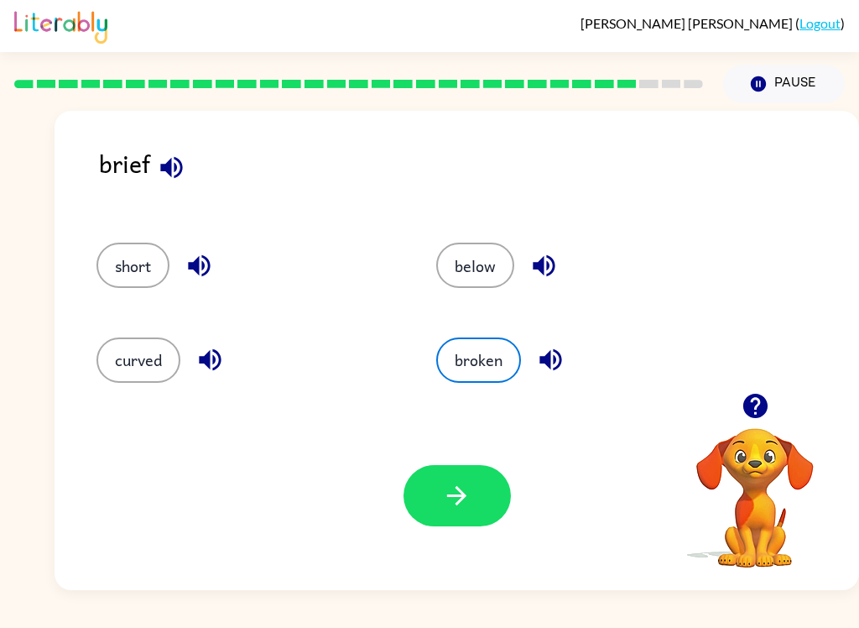
click at [488, 341] on button "broken" at bounding box center [478, 359] width 85 height 45
click at [471, 510] on icon "button" at bounding box center [456, 495] width 29 height 29
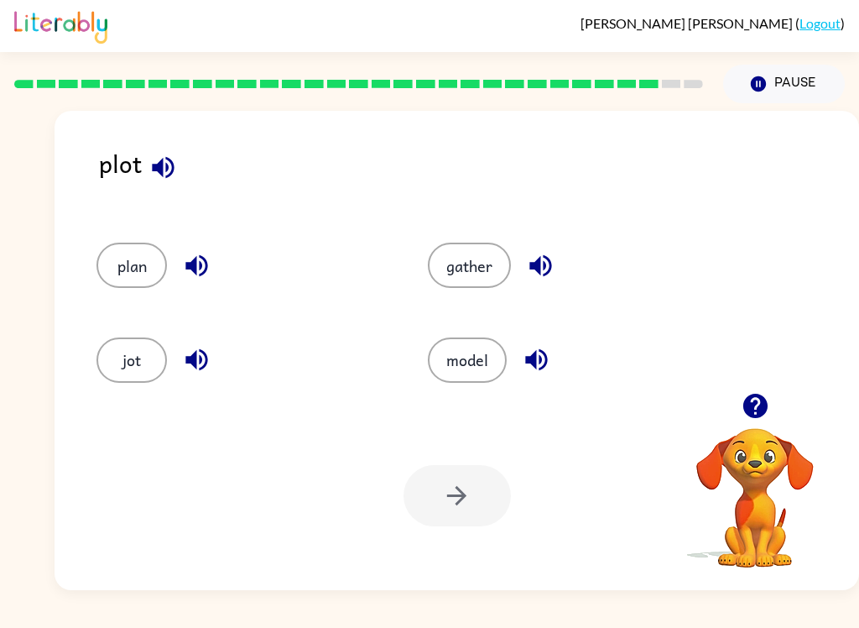
click at [440, 501] on div at bounding box center [457, 495] width 107 height 61
click at [154, 350] on button "jot" at bounding box center [131, 359] width 70 height 45
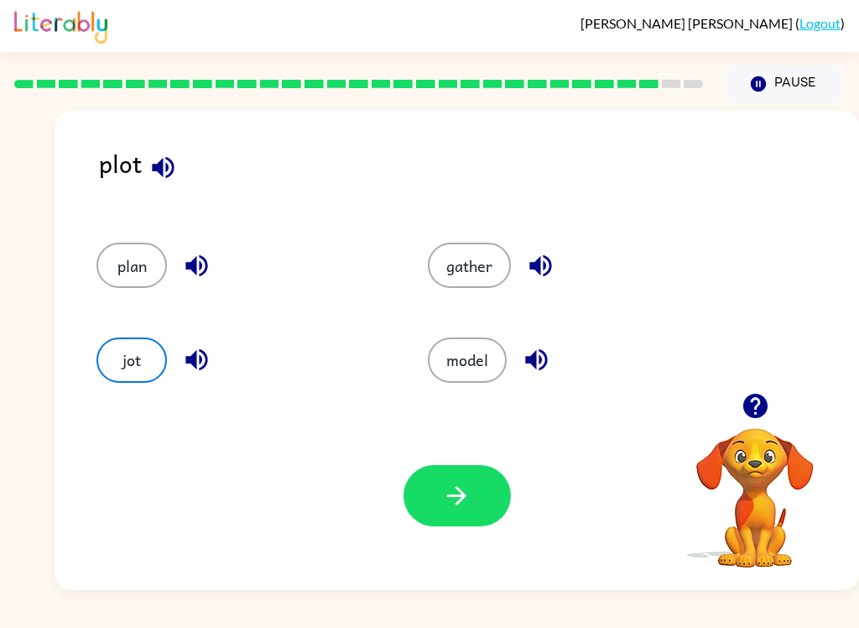
click at [455, 536] on div "Your browser must support playing .mp4 files to use Literably. Please try using…" at bounding box center [457, 495] width 805 height 189
click at [472, 498] on button "button" at bounding box center [457, 495] width 107 height 61
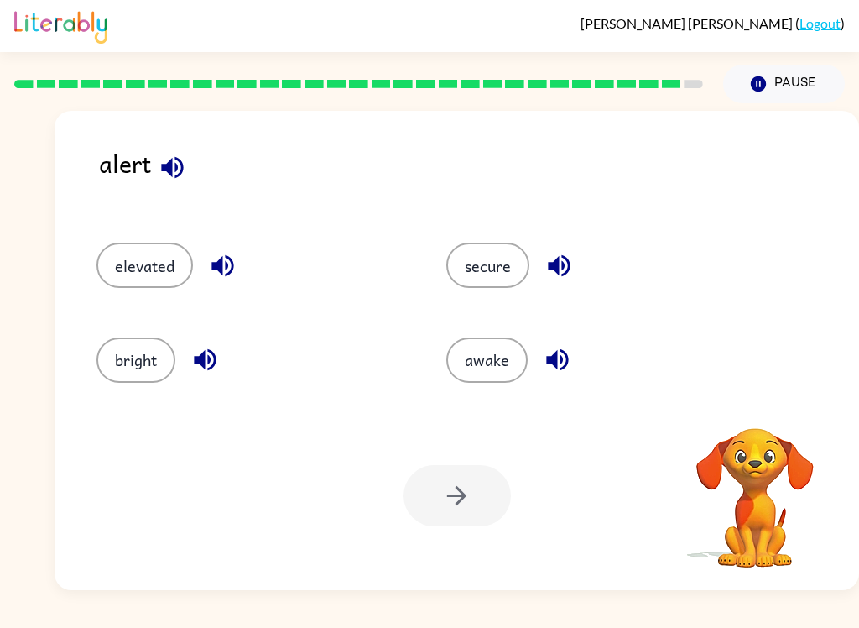
click at [485, 482] on div at bounding box center [457, 495] width 107 height 61
click at [149, 272] on button "elevated" at bounding box center [144, 265] width 96 height 45
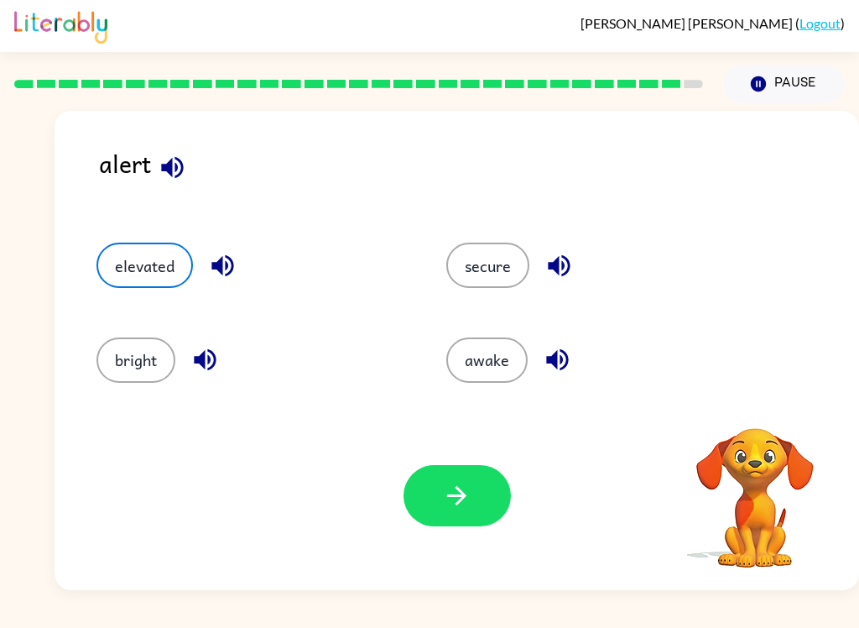
click at [456, 475] on button "button" at bounding box center [457, 495] width 107 height 61
